Goal: Task Accomplishment & Management: Manage account settings

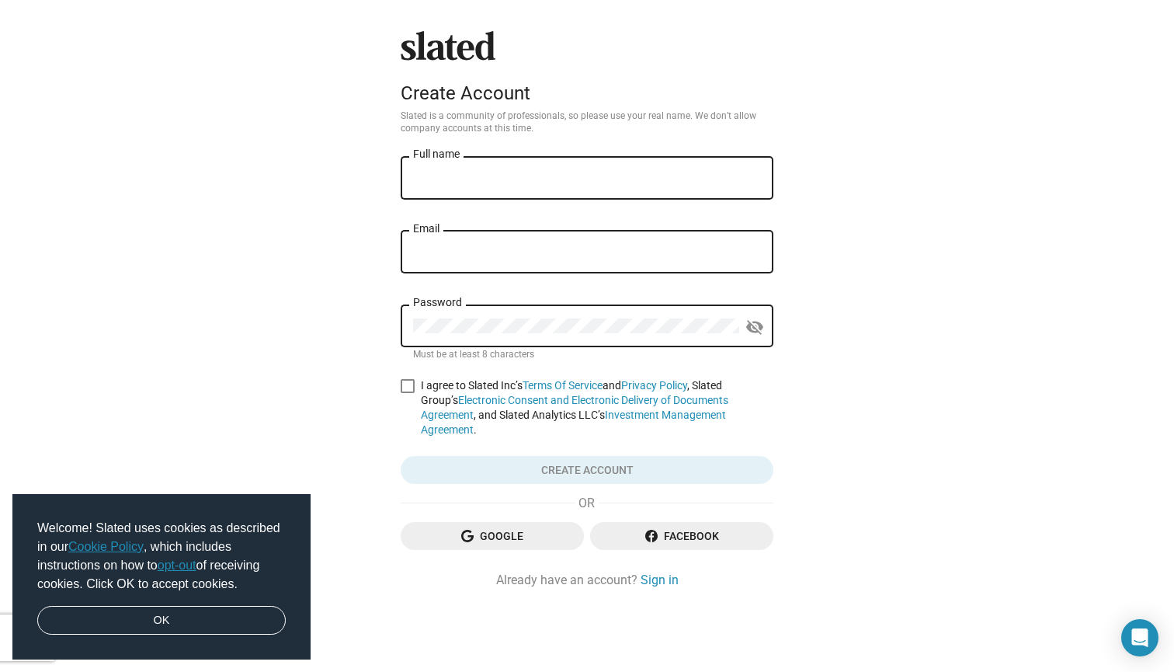
type input "S"
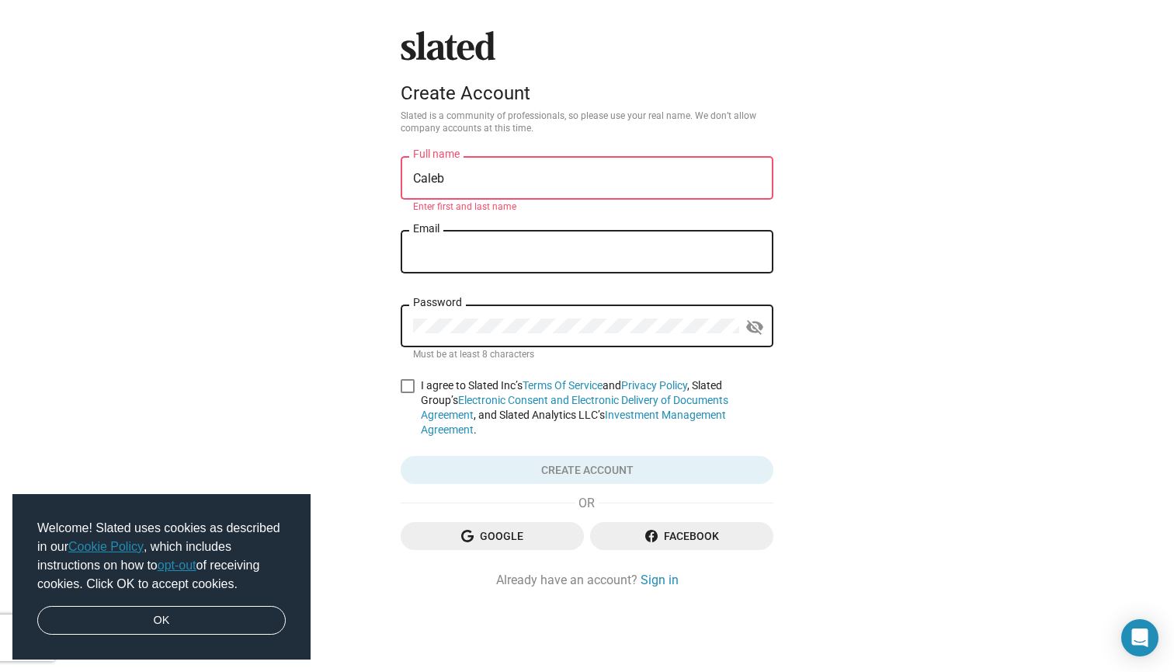
type input "[PERSON_NAME]"
type input "[EMAIL_ADDRESS][DOMAIN_NAME]"
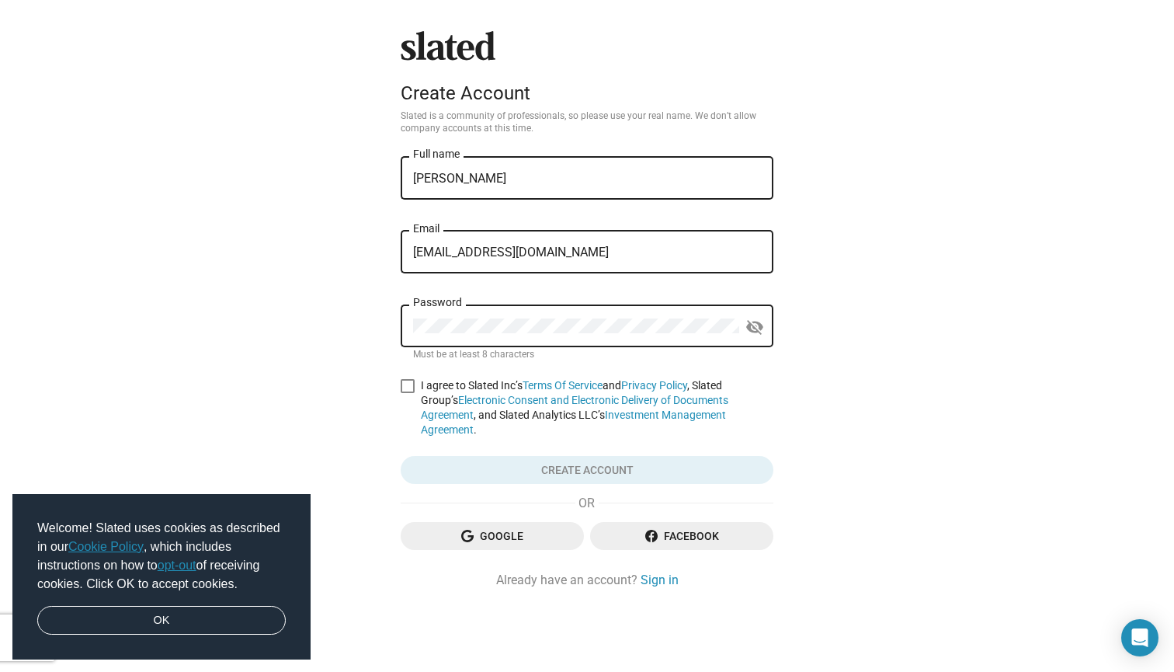
click at [623, 305] on div "Password" at bounding box center [576, 324] width 326 height 46
click at [755, 321] on mat-icon "visibility_off" at bounding box center [754, 327] width 19 height 24
click at [405, 383] on span at bounding box center [408, 386] width 14 height 14
click at [407, 393] on input "I agree to Slated Inc’s Terms Of Service and Privacy Policy , Slated Group’s El…" at bounding box center [407, 393] width 1 height 1
checkbox input "true"
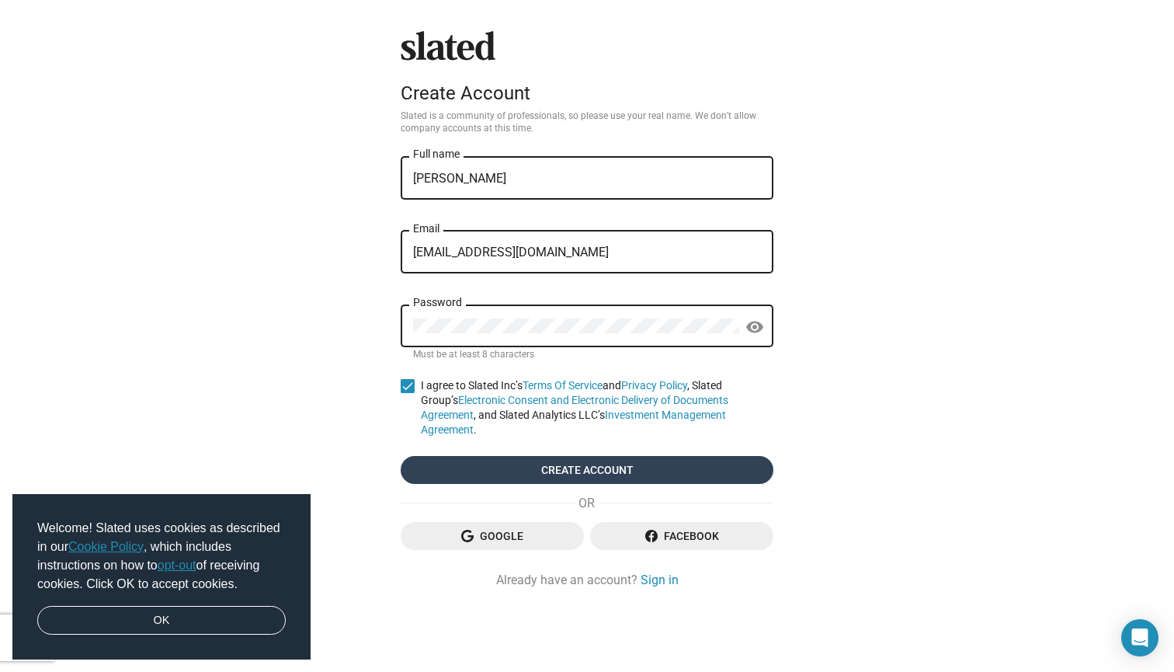
click at [482, 470] on span "Create account" at bounding box center [587, 470] width 348 height 28
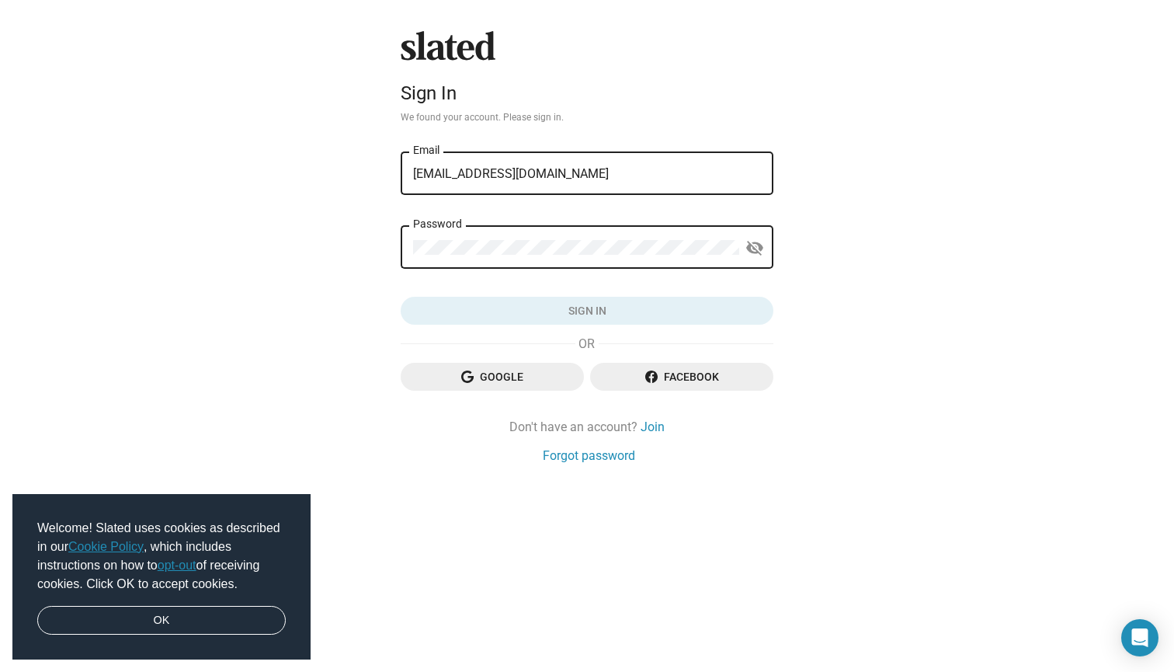
click at [570, 257] on div "Password" at bounding box center [576, 246] width 326 height 46
click at [587, 311] on button "Sign in" at bounding box center [587, 311] width 373 height 28
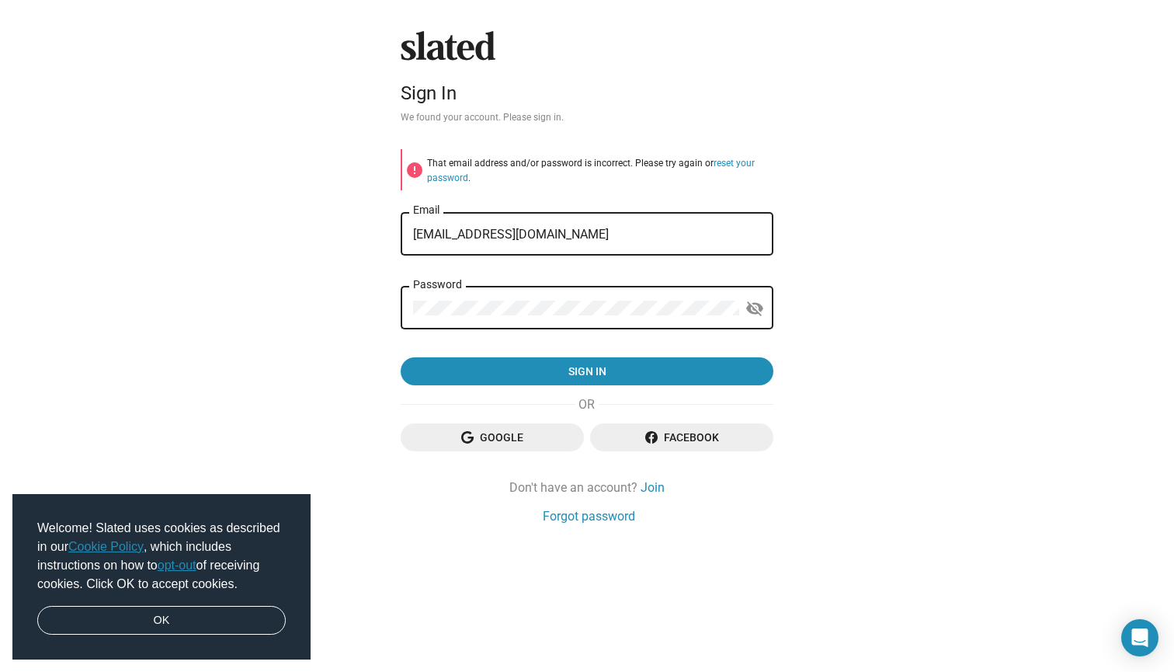
click at [523, 433] on span "Google" at bounding box center [492, 437] width 158 height 28
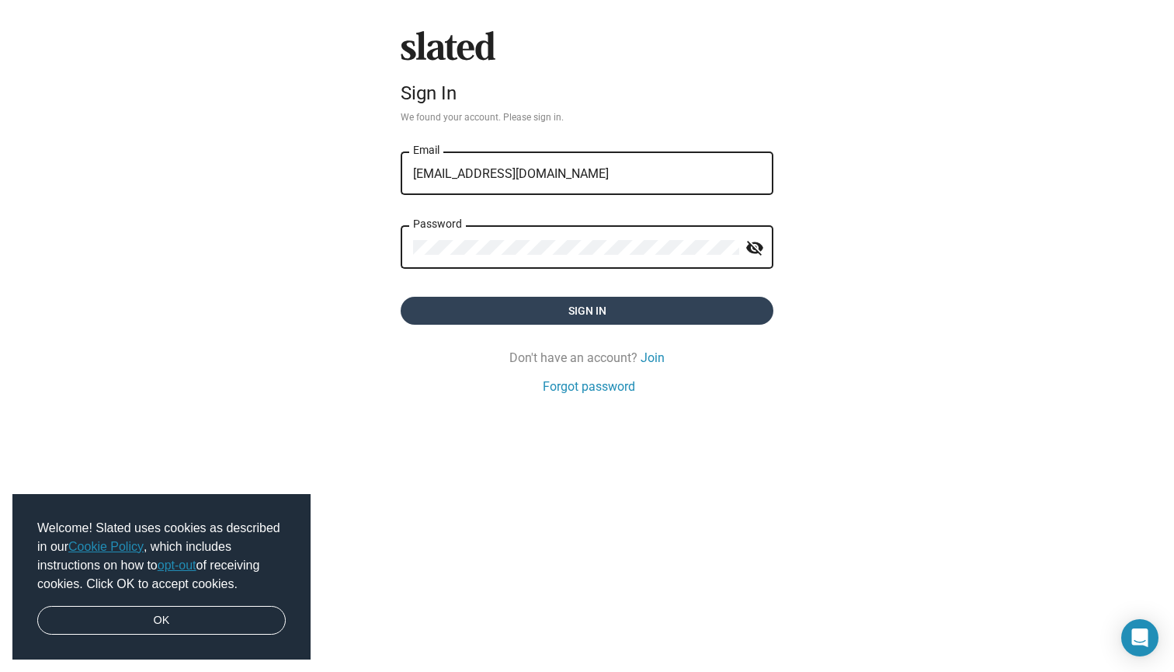
click at [620, 308] on span "Sign in" at bounding box center [587, 311] width 348 height 28
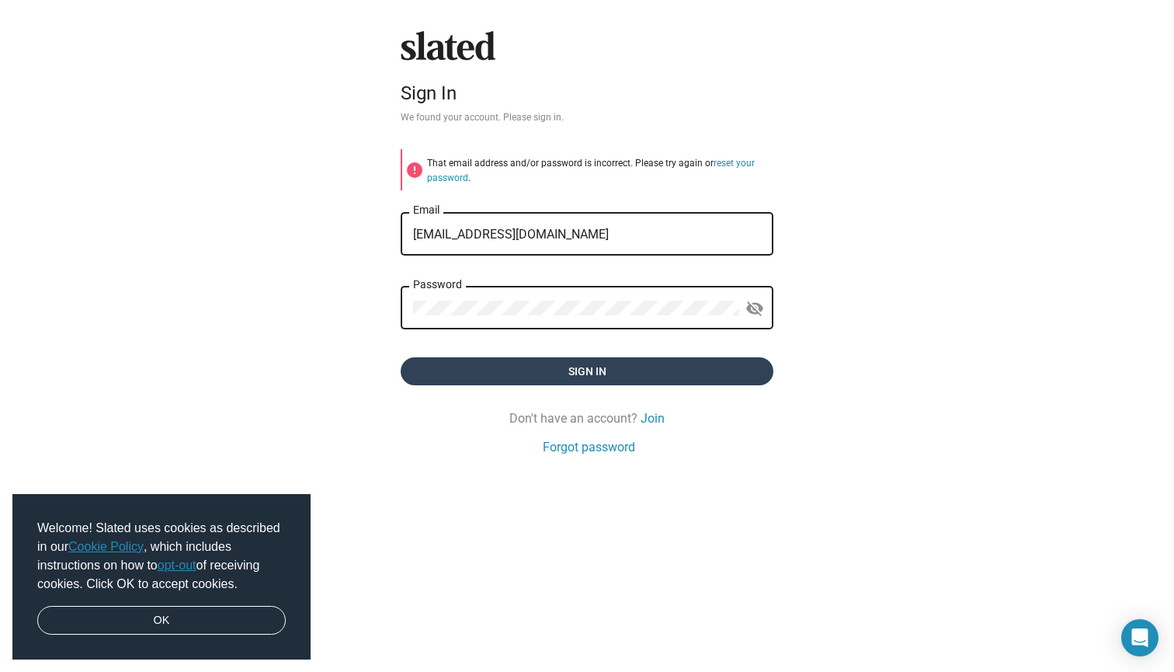
click at [552, 376] on span "Sign in" at bounding box center [587, 371] width 348 height 28
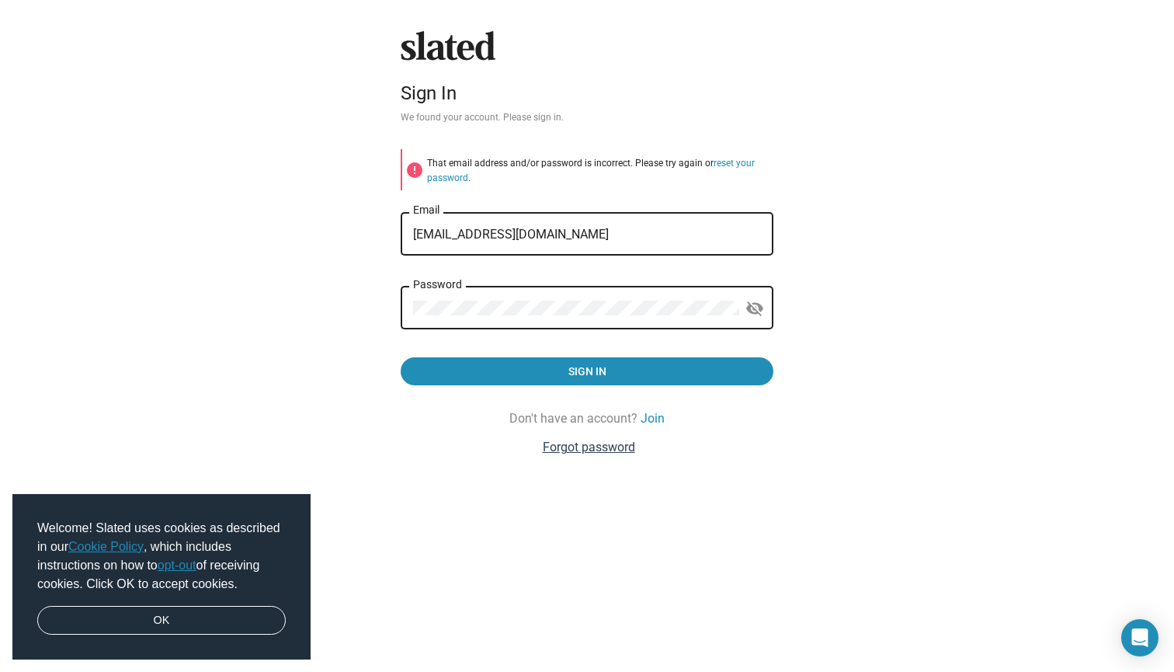
click at [575, 446] on link "Forgot password" at bounding box center [589, 447] width 92 height 16
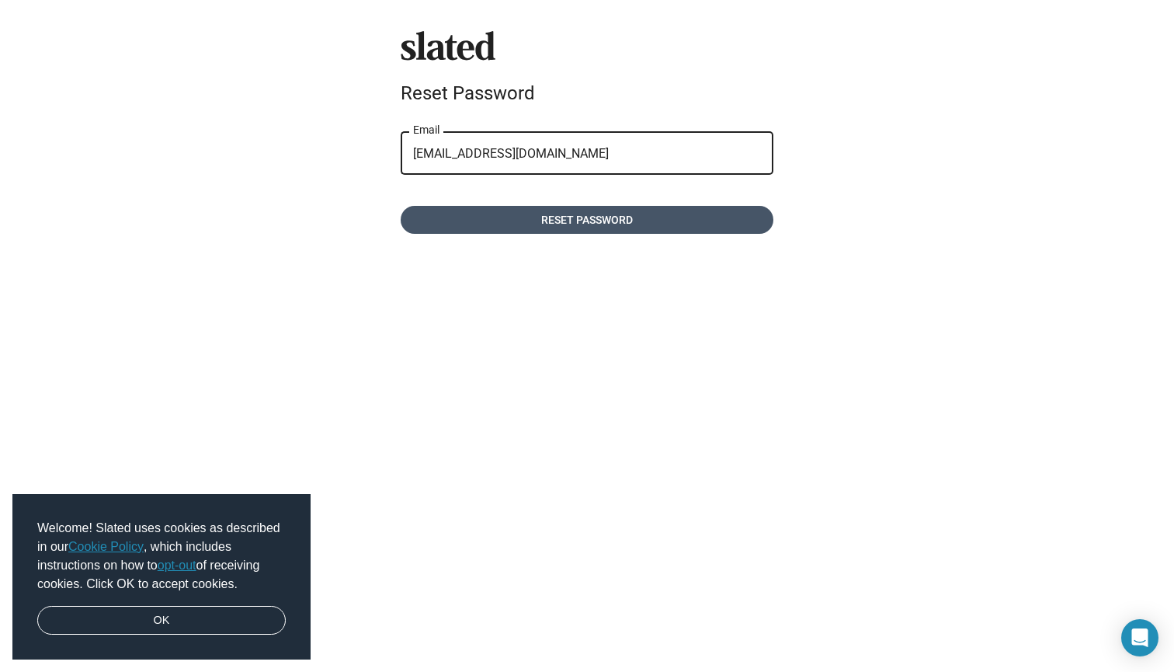
click at [590, 224] on span "Reset password" at bounding box center [587, 220] width 348 height 28
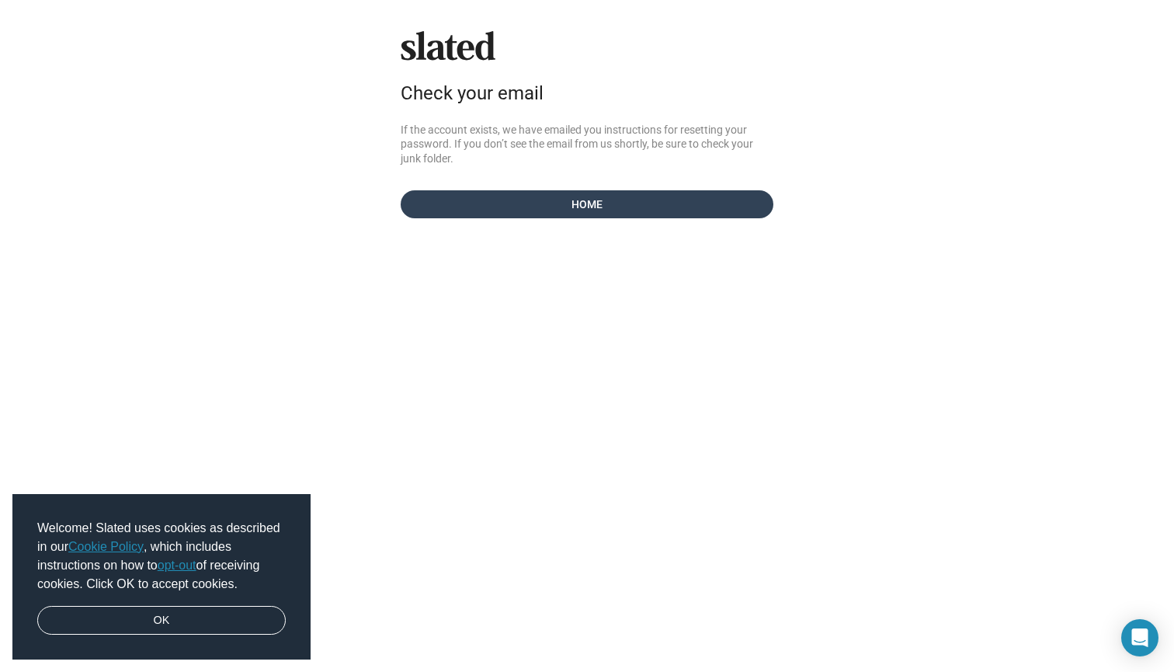
click at [596, 200] on span "Home" at bounding box center [587, 204] width 348 height 28
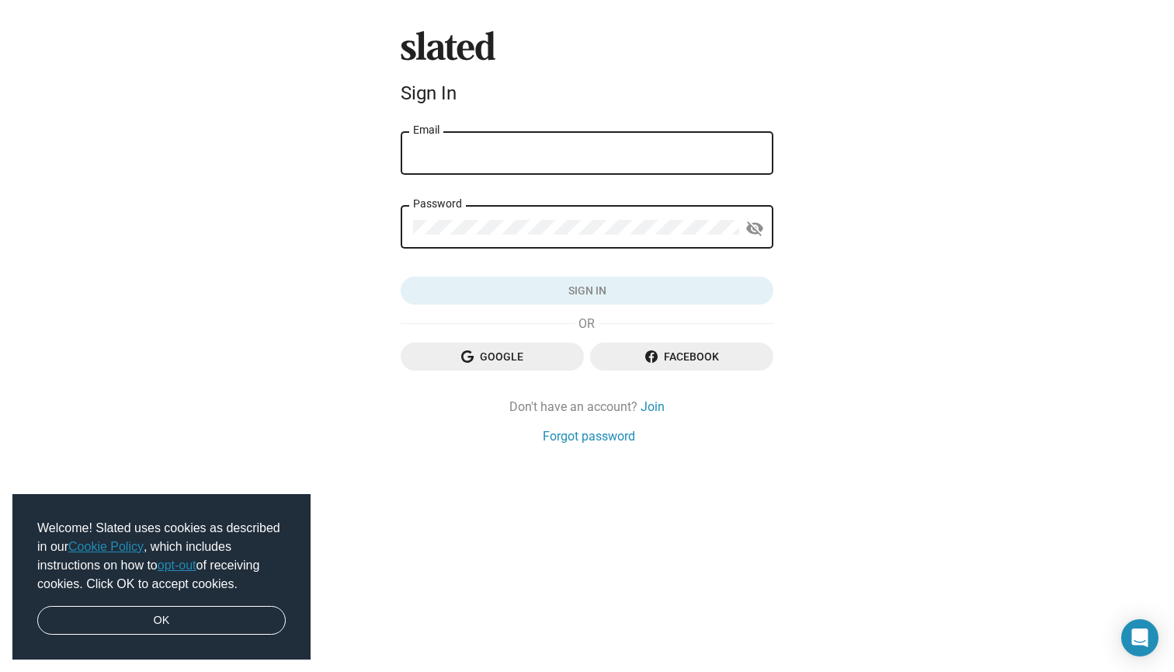
type input "[EMAIL_ADDRESS][DOMAIN_NAME]"
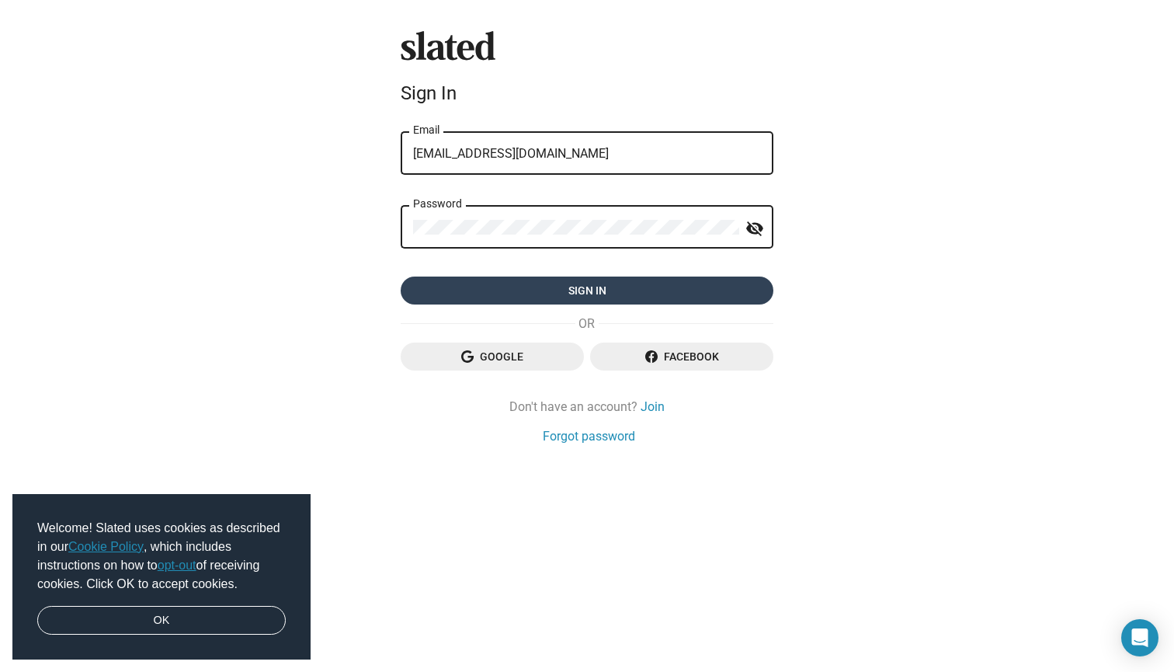
click at [651, 297] on span "Sign in" at bounding box center [587, 290] width 348 height 28
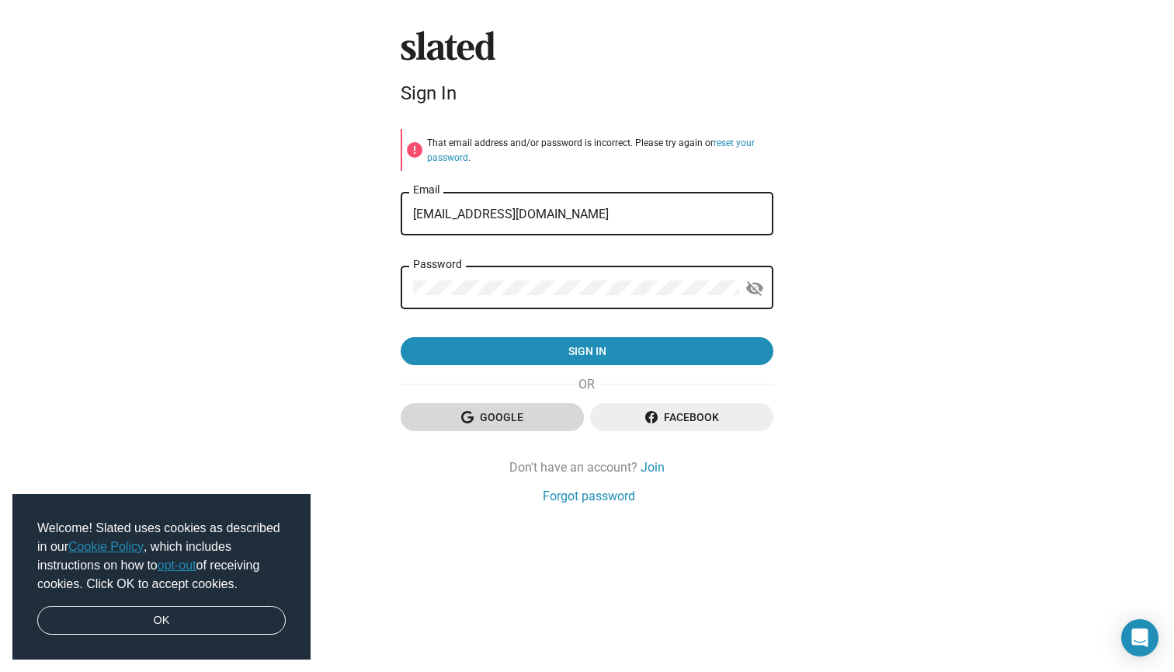
click at [511, 409] on span "Google" at bounding box center [492, 417] width 158 height 28
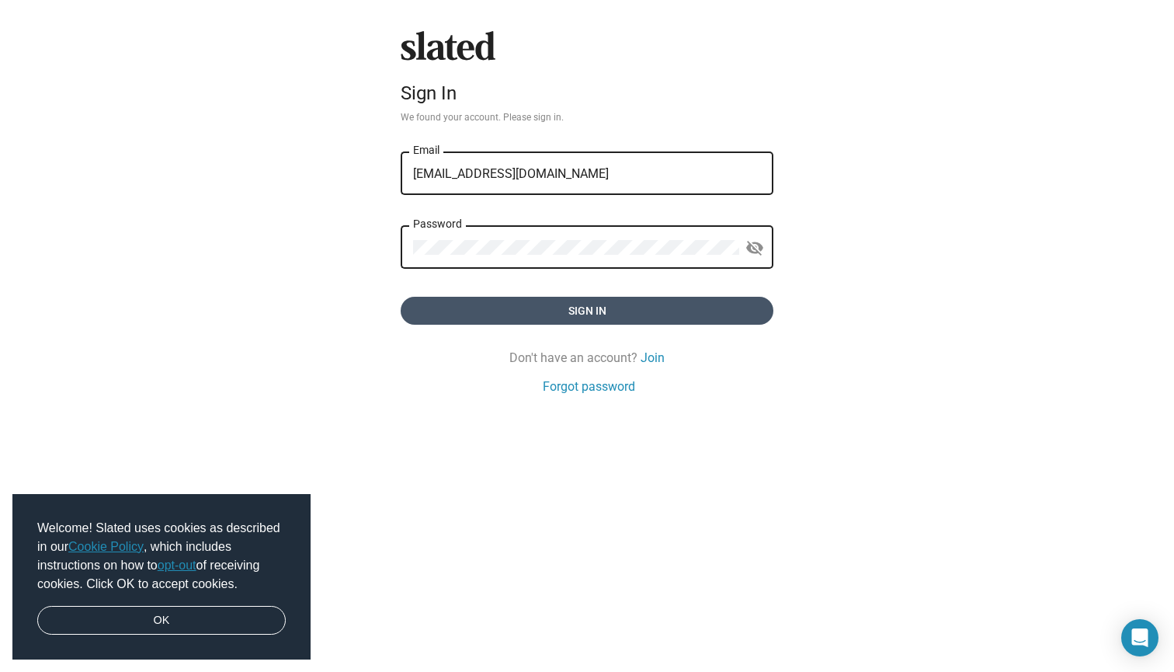
click at [541, 311] on span "Sign in" at bounding box center [587, 311] width 348 height 28
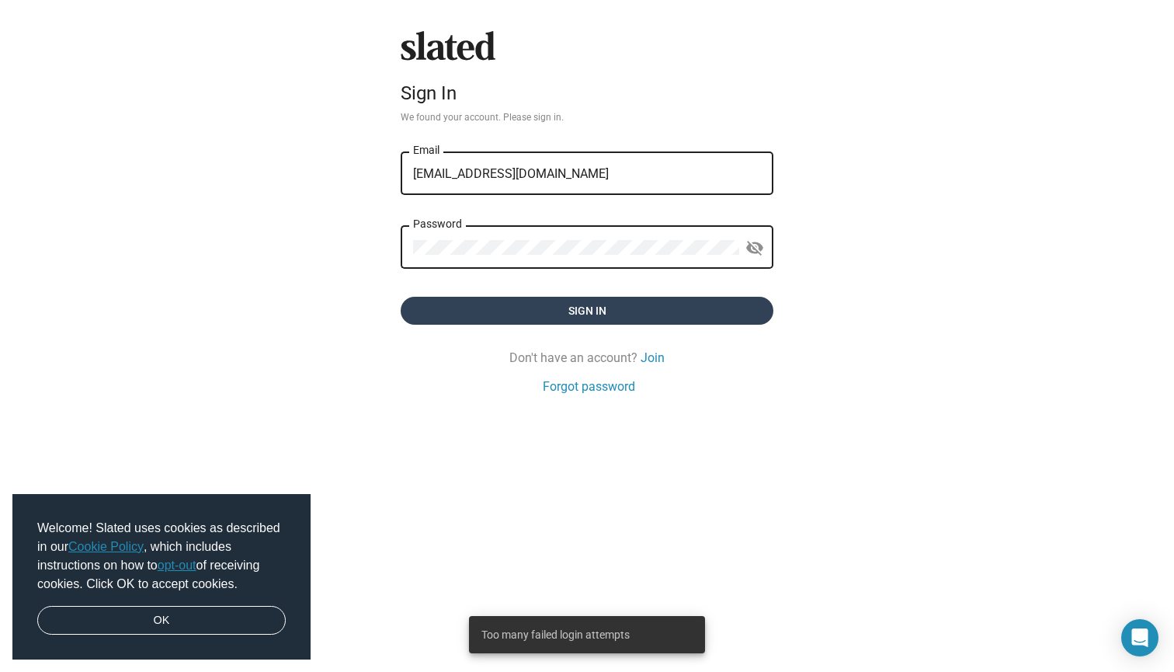
click at [570, 306] on span "Sign in" at bounding box center [587, 311] width 348 height 28
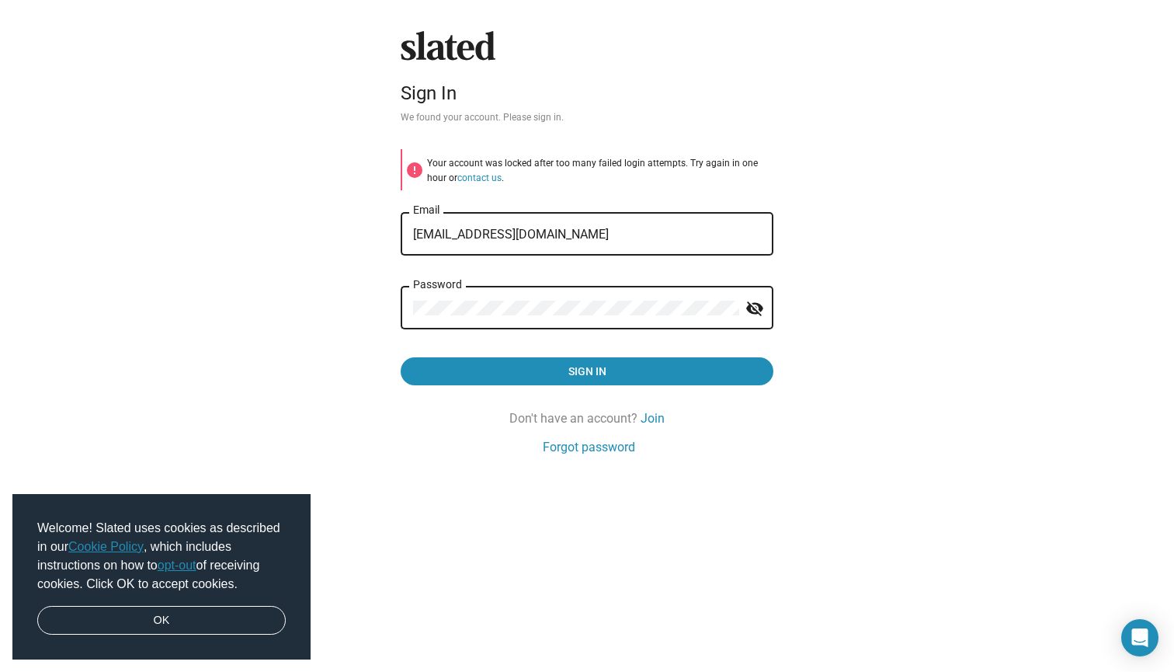
click at [761, 303] on mat-icon "visibility_off" at bounding box center [754, 309] width 19 height 24
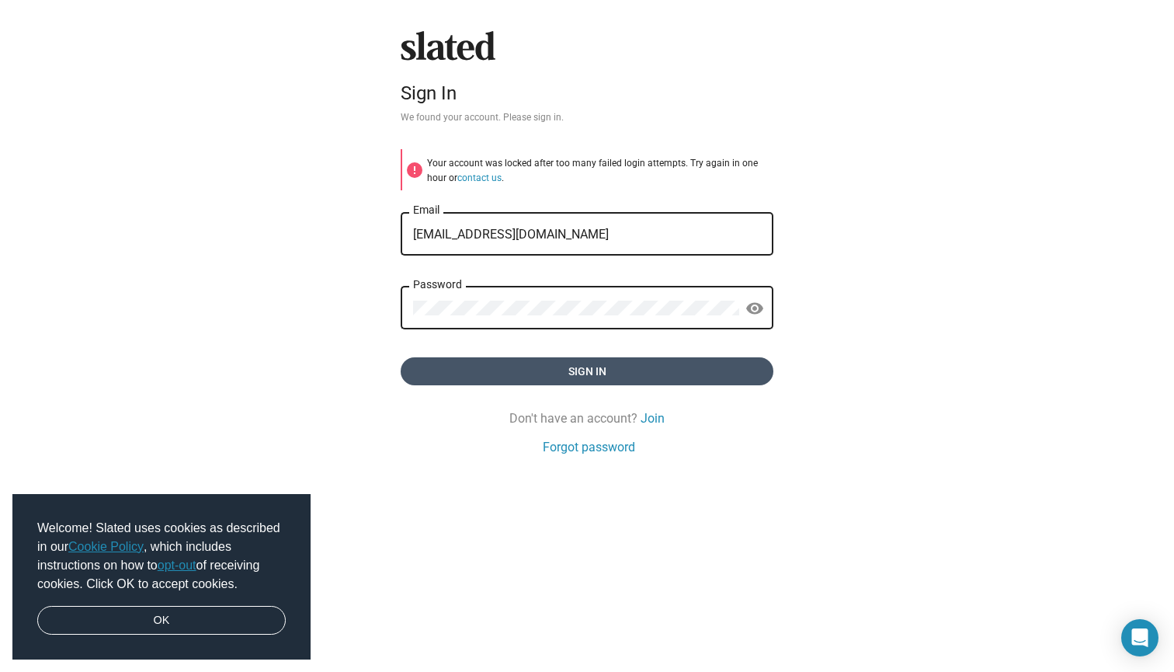
click at [500, 371] on span "Sign in" at bounding box center [587, 371] width 348 height 28
click at [591, 366] on span "Sign in" at bounding box center [587, 371] width 348 height 28
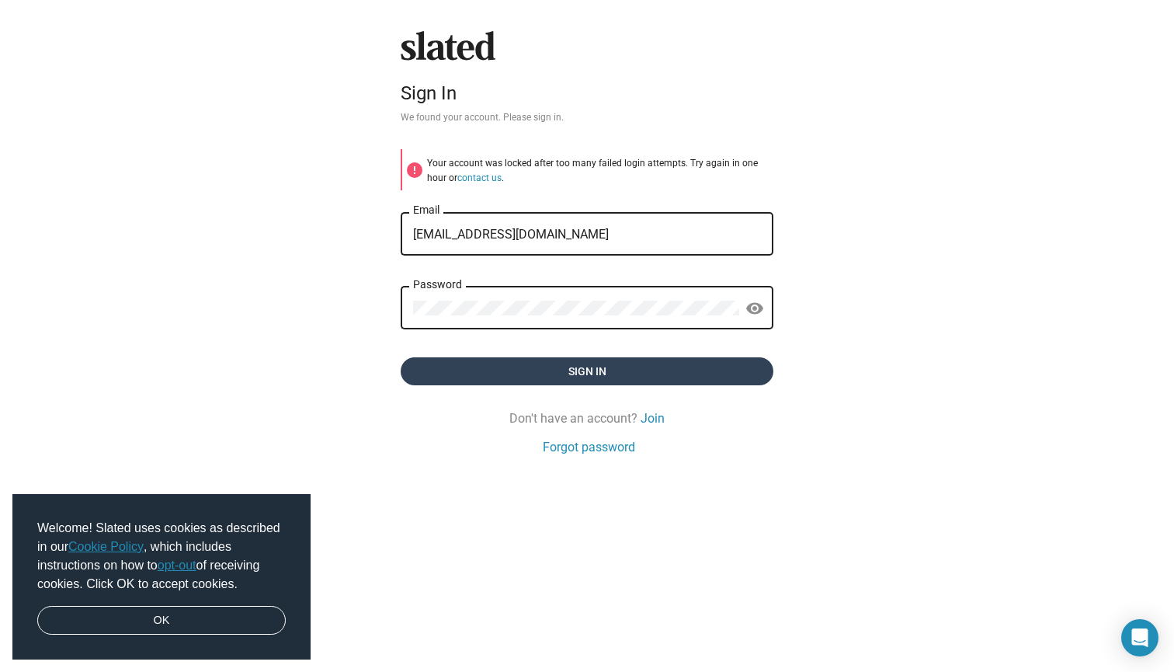
click at [591, 366] on span "Sign in" at bounding box center [587, 371] width 348 height 28
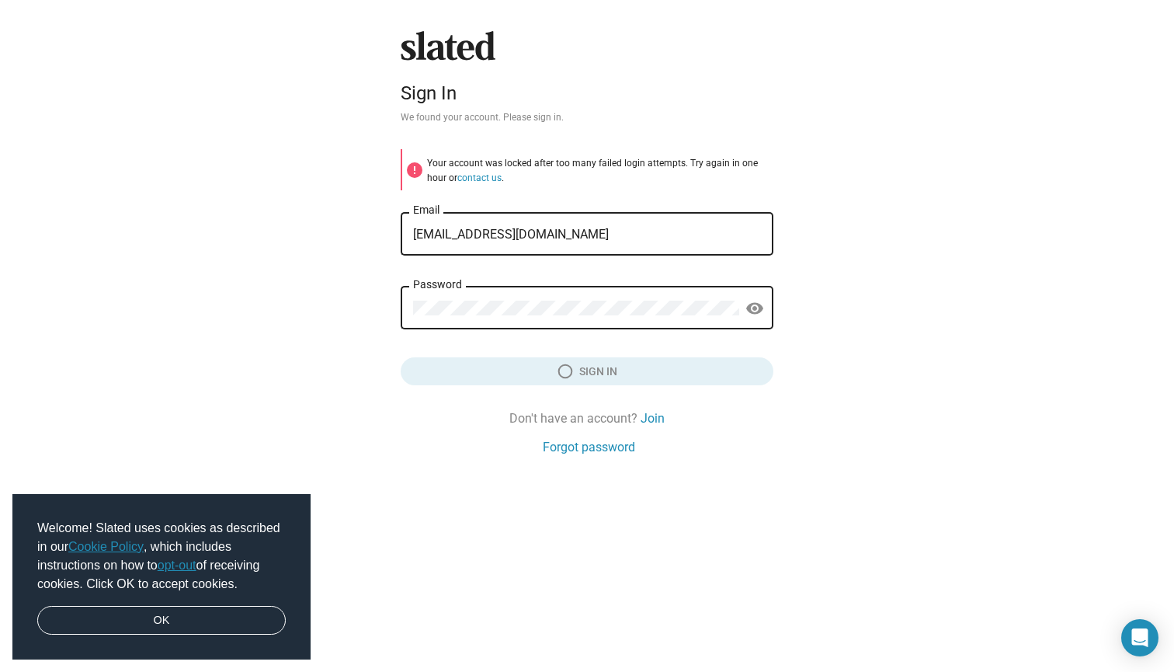
click at [591, 366] on span "Sign in" at bounding box center [587, 371] width 348 height 28
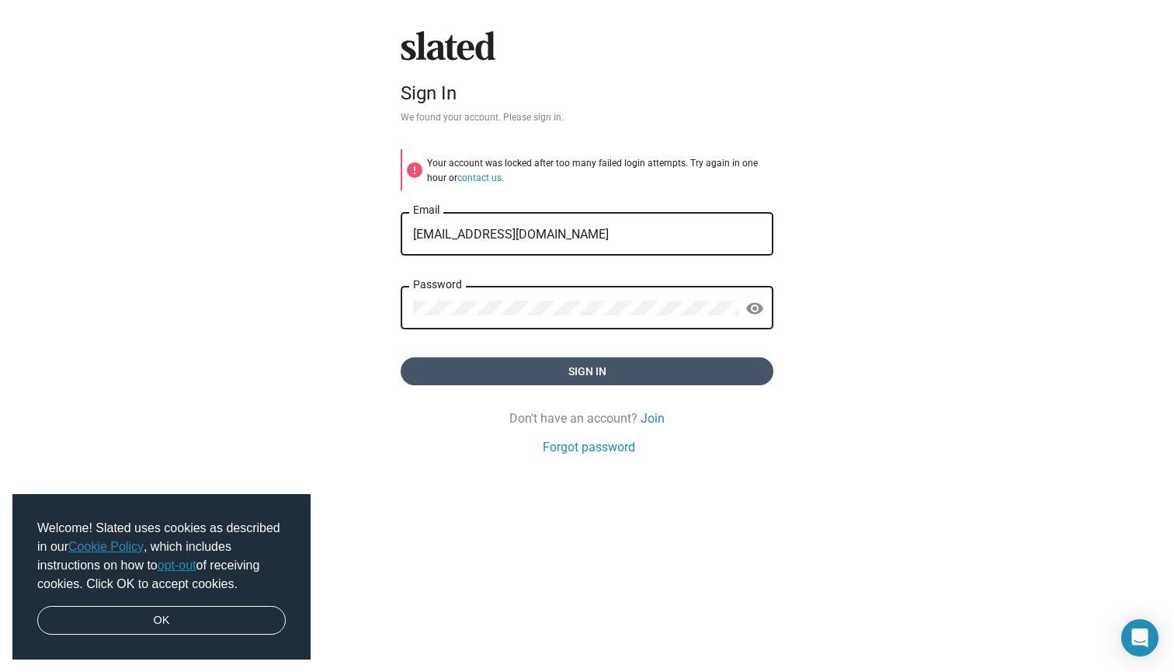
click at [591, 366] on span "Sign in" at bounding box center [587, 371] width 348 height 28
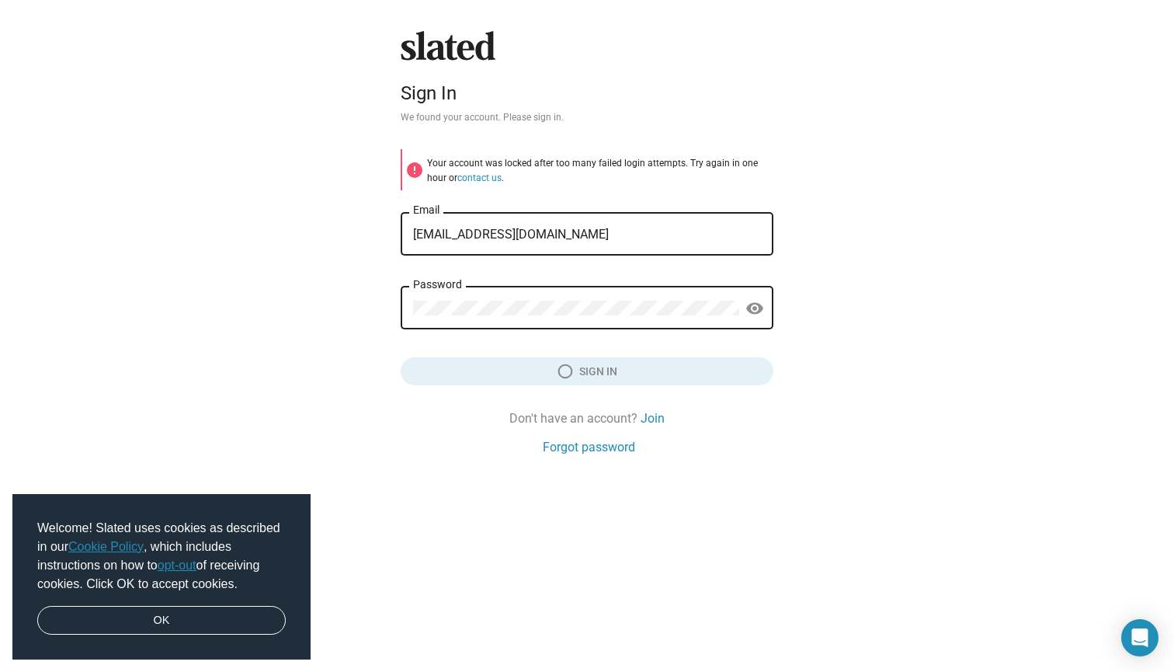
click at [591, 366] on span "Sign in" at bounding box center [587, 371] width 348 height 28
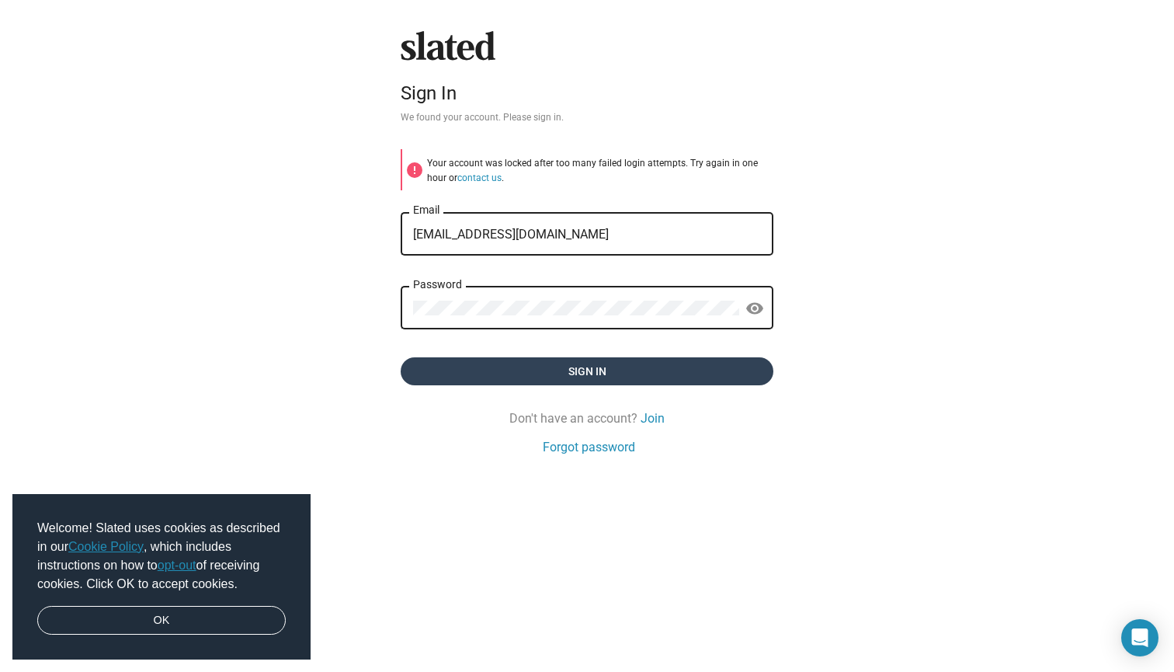
click at [591, 366] on span "Sign in" at bounding box center [587, 371] width 348 height 28
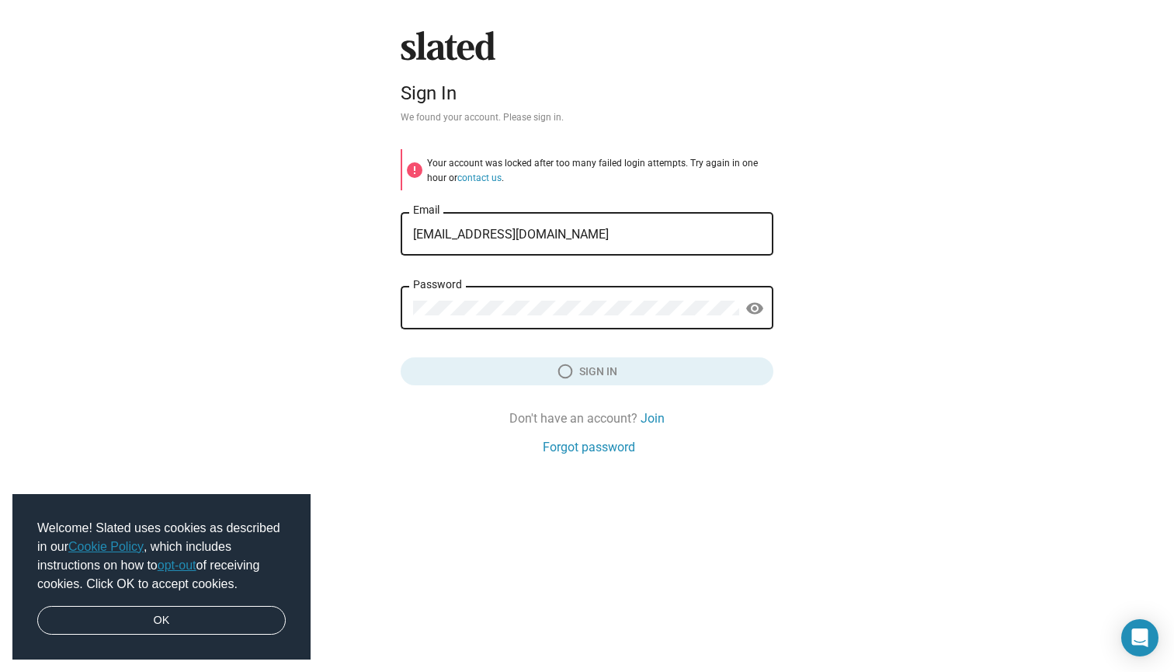
click at [591, 366] on span "Sign in" at bounding box center [587, 371] width 348 height 28
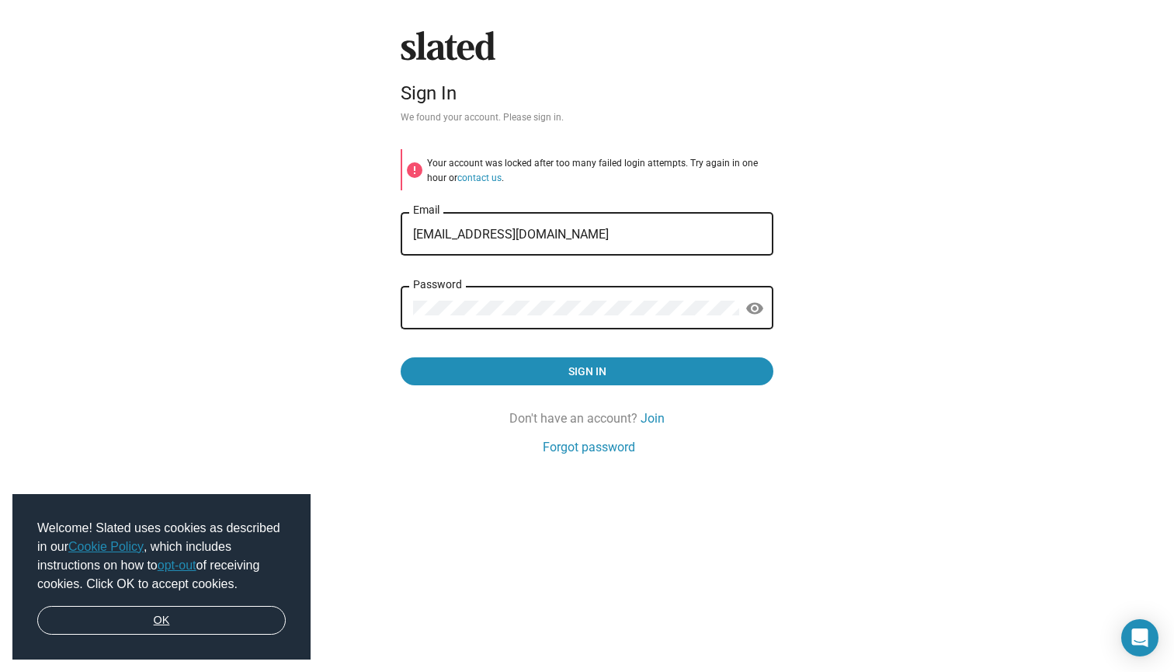
click at [182, 628] on link "OK" at bounding box center [161, 621] width 248 height 30
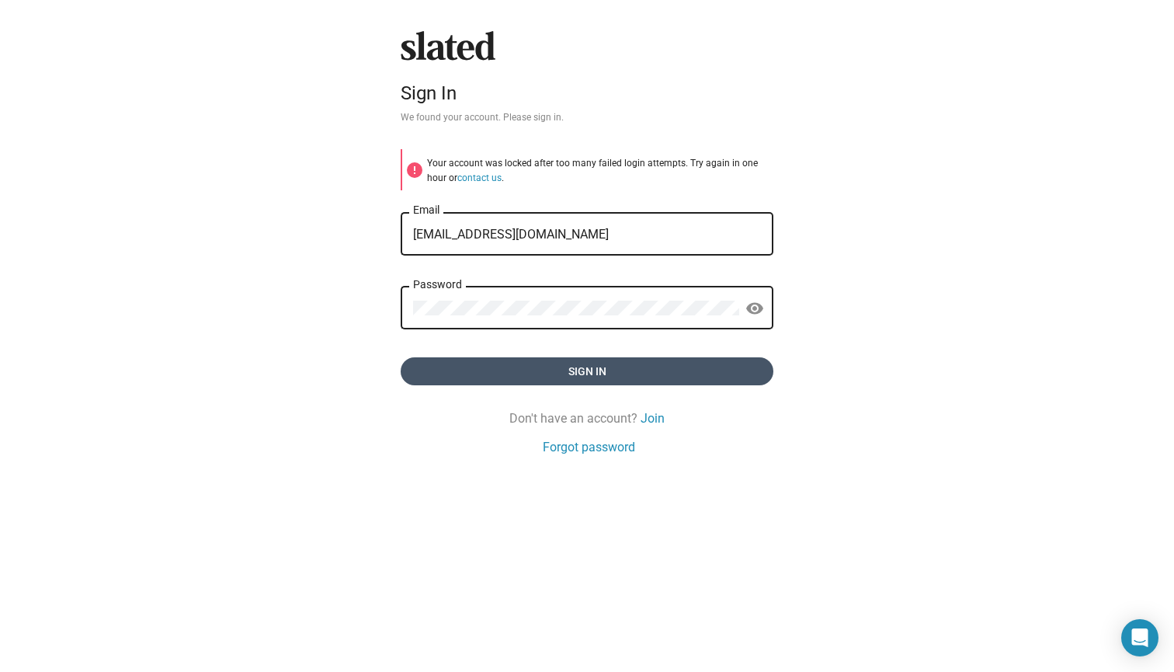
click at [596, 373] on span "Sign in" at bounding box center [587, 371] width 348 height 28
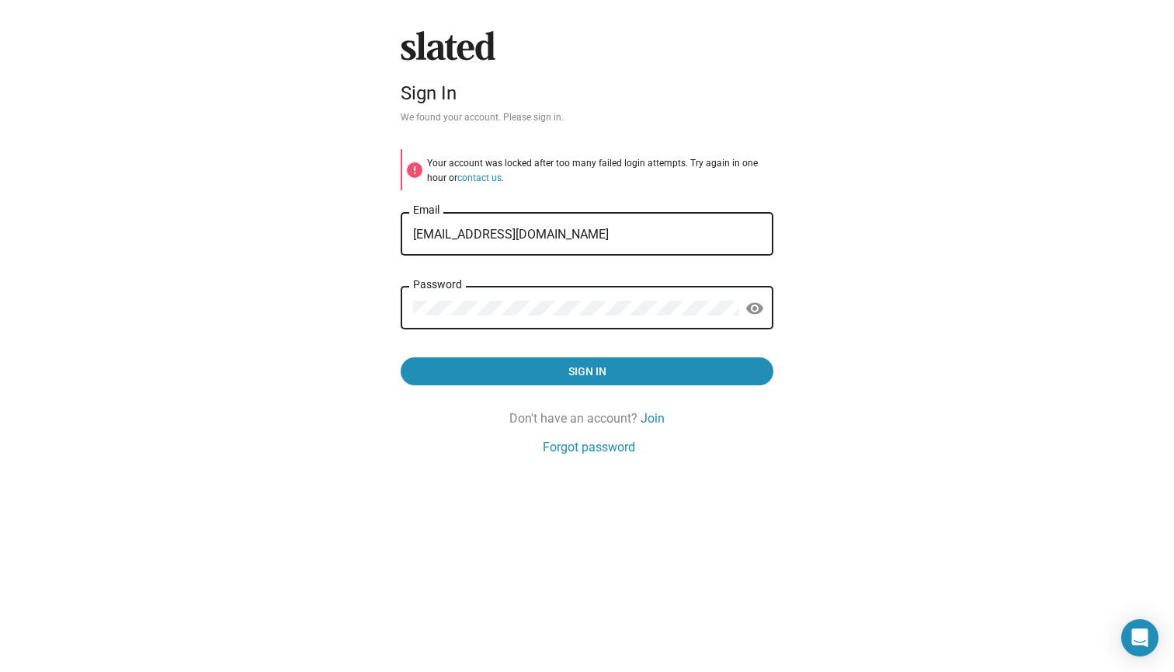
click at [573, 229] on input "[EMAIL_ADDRESS][DOMAIN_NAME]" at bounding box center [587, 234] width 348 height 14
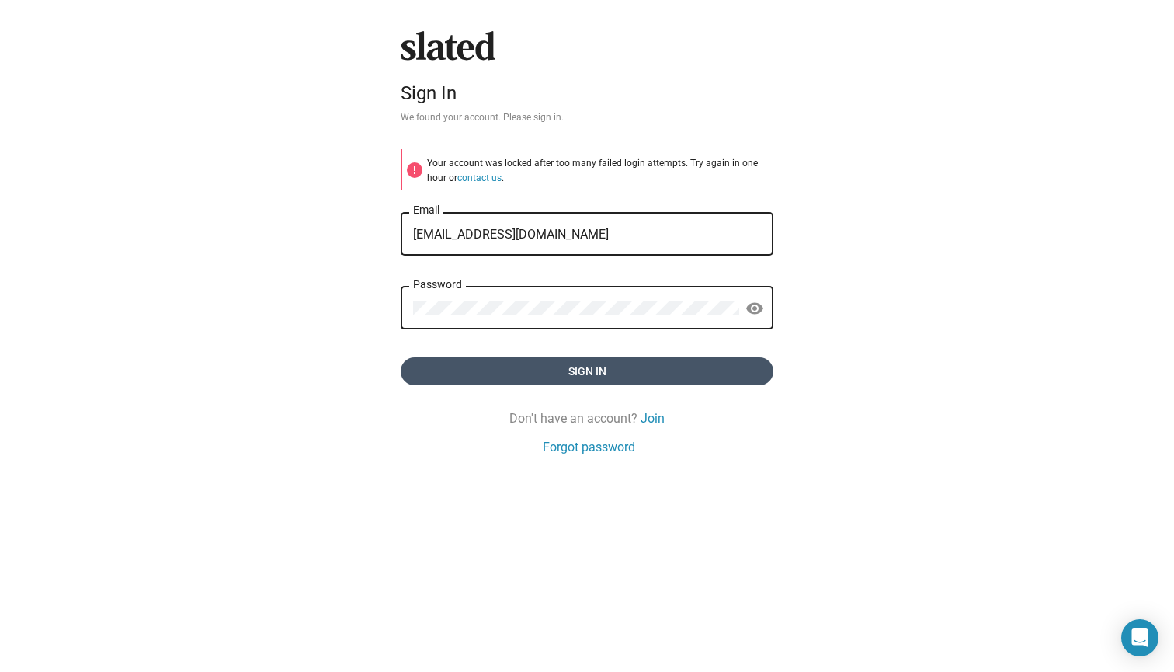
click at [535, 377] on span "Sign in" at bounding box center [587, 371] width 348 height 28
